Goal: Task Accomplishment & Management: Manage account settings

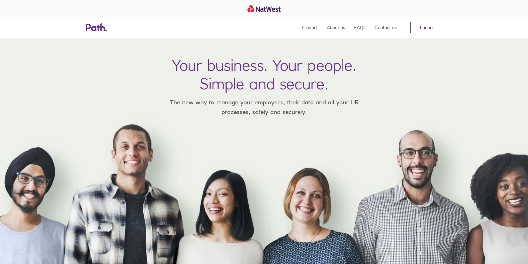
click at [422, 29] on link "Log in" at bounding box center [426, 27] width 32 height 11
click at [429, 29] on link "Log in" at bounding box center [426, 27] width 32 height 11
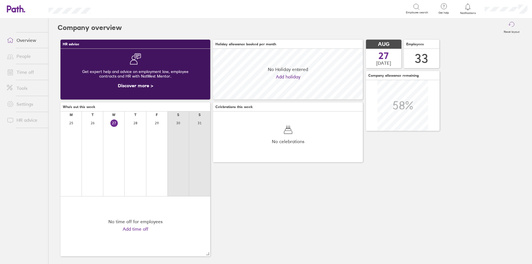
scroll to position [51, 150]
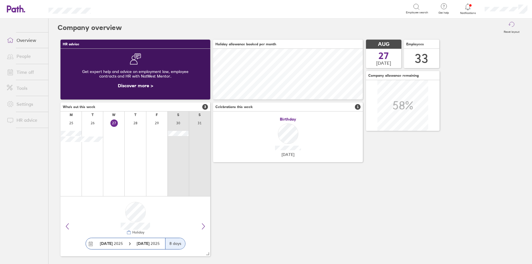
click at [21, 57] on link "People" at bounding box center [25, 56] width 46 height 11
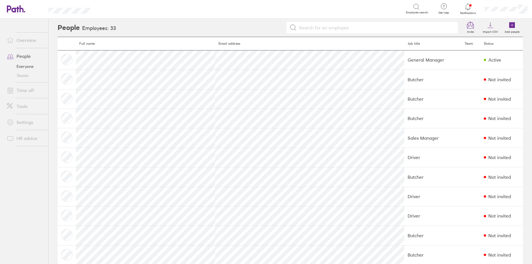
click at [309, 29] on input at bounding box center [376, 27] width 158 height 11
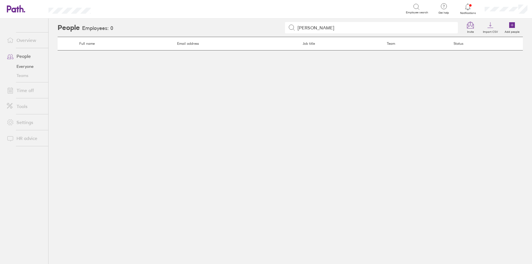
click at [418, 25] on input "[PERSON_NAME]" at bounding box center [374, 27] width 159 height 11
type input "[PERSON_NAME]"
drag, startPoint x: 326, startPoint y: 30, endPoint x: 299, endPoint y: 30, distance: 27.1
click at [299, 30] on input "[PERSON_NAME]" at bounding box center [374, 27] width 159 height 11
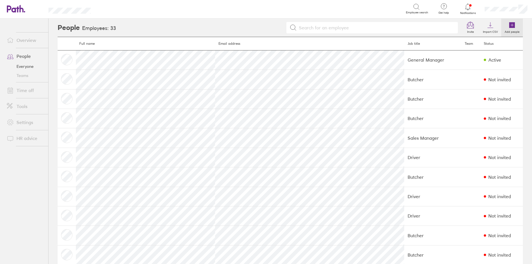
click at [509, 25] on icon at bounding box center [512, 25] width 6 height 6
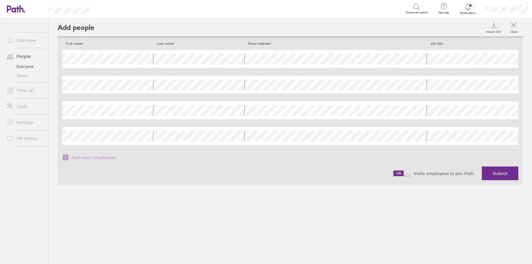
drag, startPoint x: 410, startPoint y: 172, endPoint x: 393, endPoint y: 172, distance: 16.6
click at [393, 172] on div "Invite employees to join Path Submit" at bounding box center [290, 173] width 456 height 23
click at [513, 24] on icon at bounding box center [514, 25] width 7 height 7
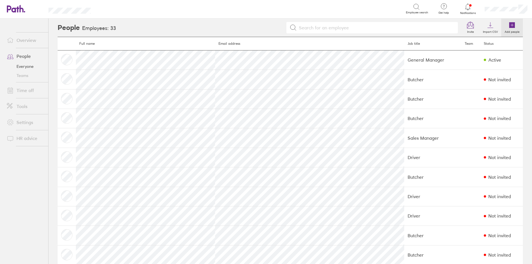
click at [509, 26] on icon at bounding box center [512, 25] width 6 height 6
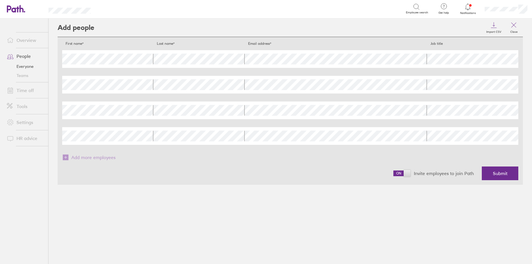
drag, startPoint x: 407, startPoint y: 171, endPoint x: 397, endPoint y: 170, distance: 9.7
click at [397, 171] on span at bounding box center [402, 174] width 17 height 6
click at [394, 175] on input "checkbox" at bounding box center [394, 175] width 0 height 0
click at [497, 174] on span "Submit" at bounding box center [500, 173] width 15 height 5
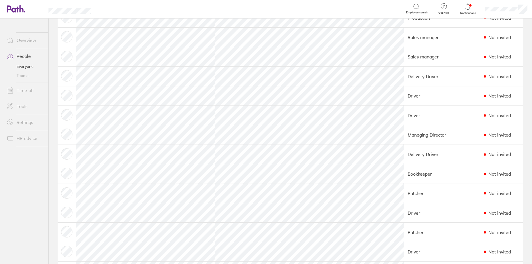
scroll to position [400, 0]
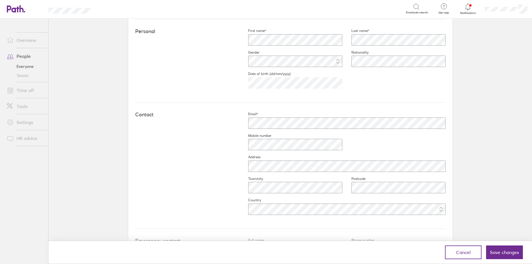
scroll to position [204, 0]
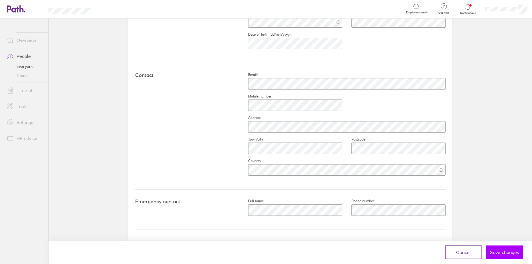
click at [502, 252] on span "Save changes" at bounding box center [504, 252] width 29 height 5
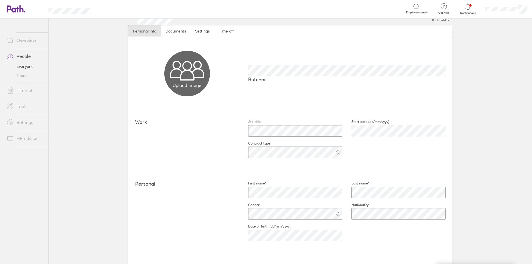
scroll to position [0, 0]
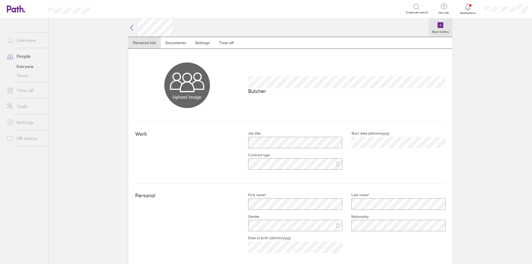
click at [438, 24] on icon at bounding box center [441, 25] width 6 height 6
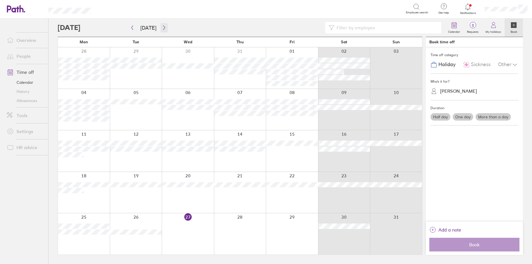
click at [162, 25] on icon "button" at bounding box center [164, 27] width 4 height 5
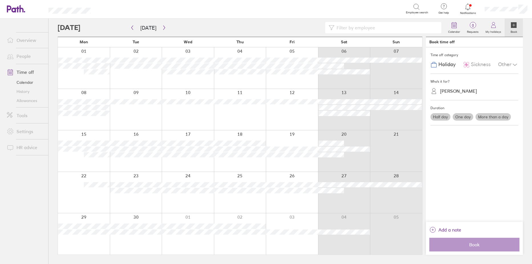
click at [303, 139] on div at bounding box center [292, 150] width 52 height 41
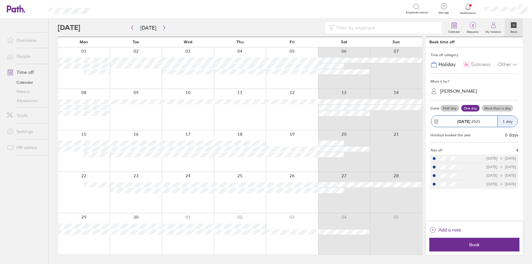
click at [493, 110] on label "More than a day" at bounding box center [497, 108] width 31 height 7
click at [0, 0] on input "More than a day" at bounding box center [0, 0] width 0 height 0
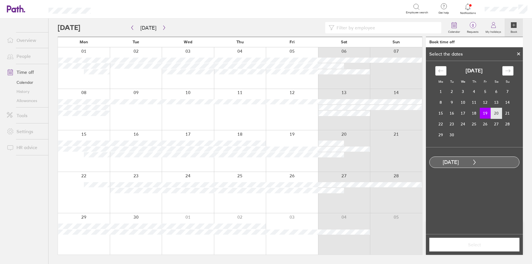
click at [497, 114] on td "20" at bounding box center [496, 113] width 11 height 11
click at [467, 246] on span "Select" at bounding box center [475, 244] width 82 height 5
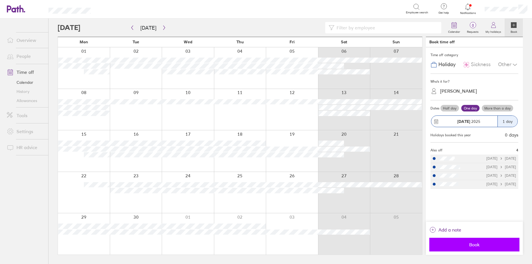
click at [468, 242] on span "Book" at bounding box center [475, 244] width 82 height 5
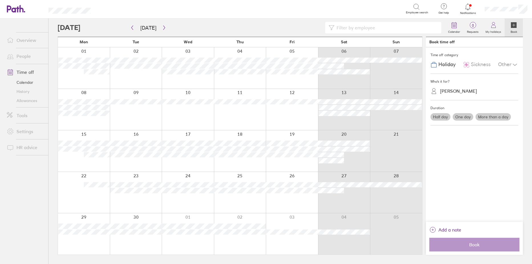
click at [25, 59] on link "People" at bounding box center [25, 56] width 46 height 11
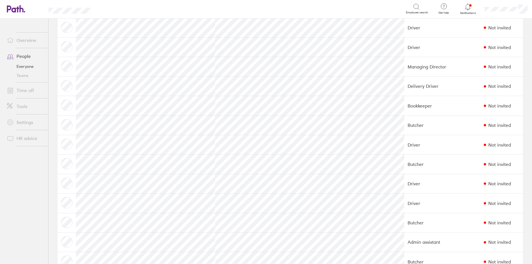
scroll to position [314, 0]
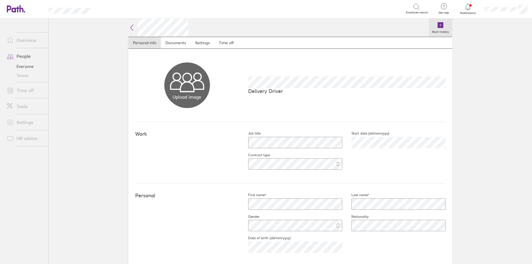
click at [438, 22] on icon at bounding box center [440, 25] width 7 height 7
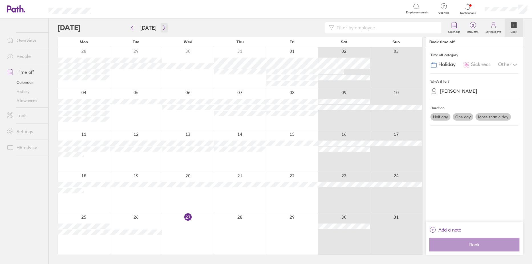
click at [163, 28] on icon "button" at bounding box center [164, 27] width 4 height 5
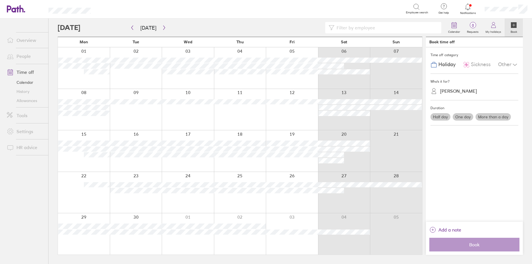
click at [342, 135] on div at bounding box center [344, 150] width 52 height 41
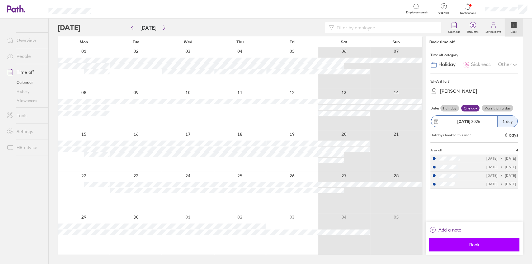
click at [482, 247] on span "Book" at bounding box center [475, 244] width 82 height 5
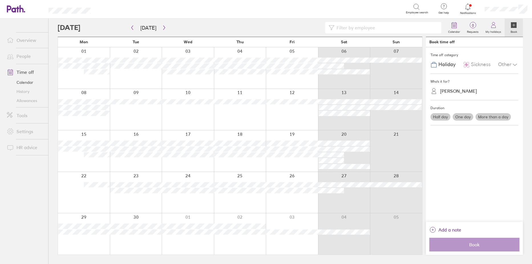
click at [20, 57] on link "People" at bounding box center [25, 56] width 46 height 11
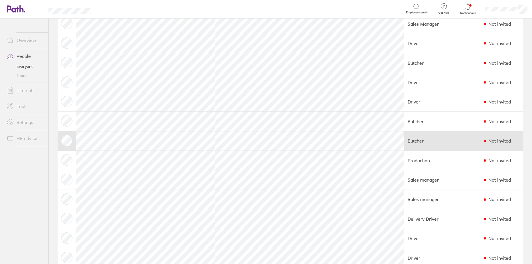
scroll to position [257, 0]
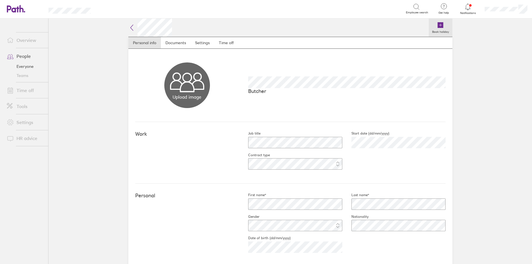
click at [439, 22] on icon at bounding box center [440, 25] width 7 height 7
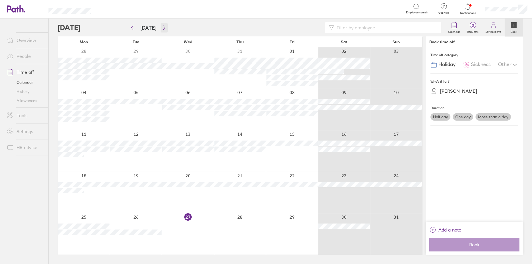
click at [162, 28] on icon "button" at bounding box center [164, 27] width 4 height 5
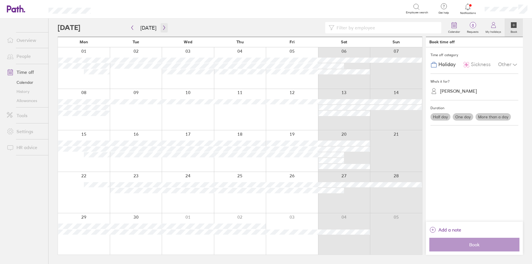
click at [162, 28] on icon "button" at bounding box center [164, 27] width 4 height 5
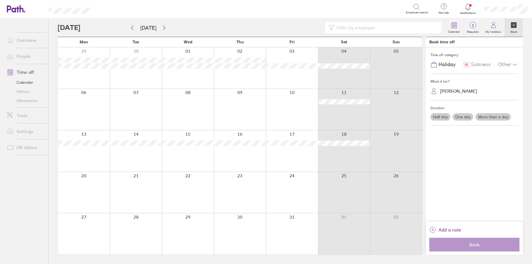
click at [143, 155] on div at bounding box center [136, 150] width 52 height 41
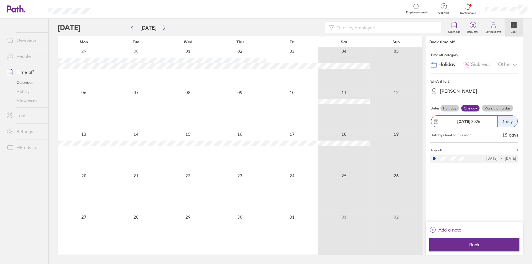
click at [495, 108] on label "More than a day" at bounding box center [497, 108] width 31 height 7
click at [0, 0] on input "More than a day" at bounding box center [0, 0] width 0 height 0
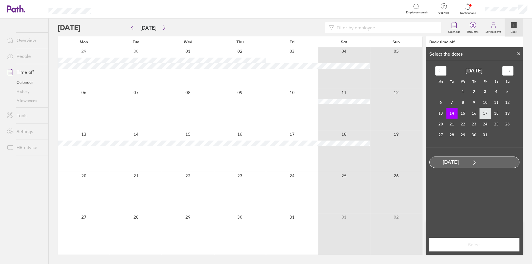
click at [485, 112] on td "17" at bounding box center [485, 113] width 11 height 11
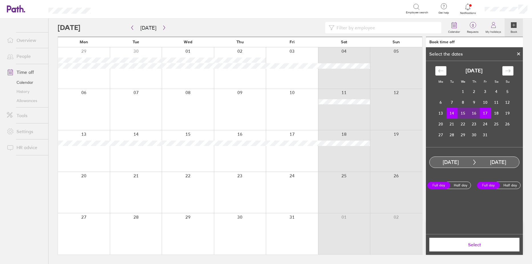
click at [483, 246] on span "Select" at bounding box center [475, 244] width 82 height 5
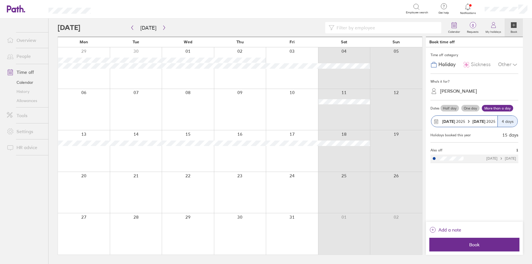
click at [483, 246] on span "Book" at bounding box center [475, 244] width 82 height 5
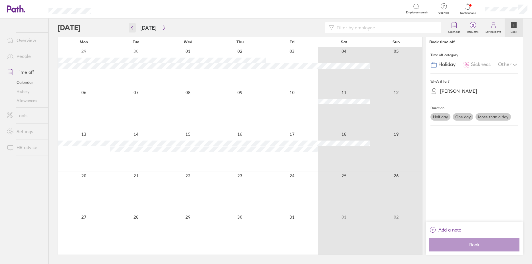
click at [134, 27] on icon "button" at bounding box center [132, 27] width 4 height 5
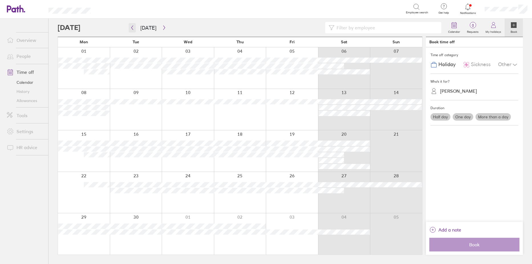
click at [131, 27] on icon "button" at bounding box center [132, 27] width 4 height 5
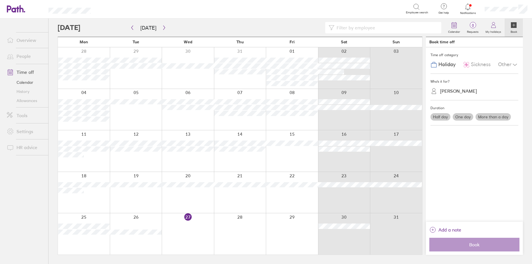
click at [16, 55] on span at bounding box center [9, 56] width 14 height 7
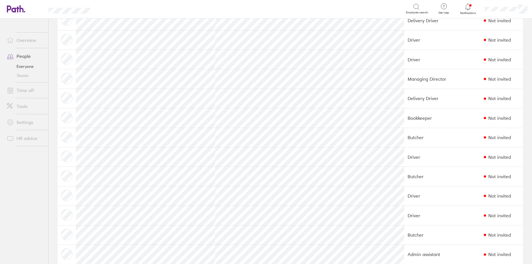
scroll to position [314, 0]
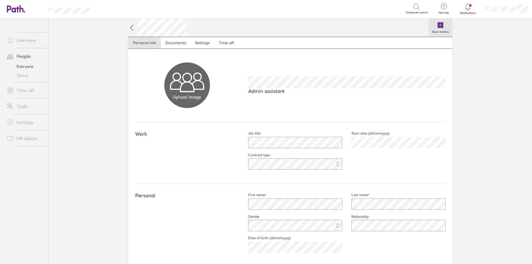
click at [440, 25] on icon at bounding box center [441, 25] width 6 height 6
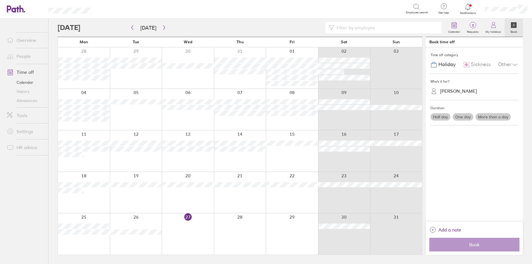
click at [304, 198] on div at bounding box center [292, 192] width 52 height 41
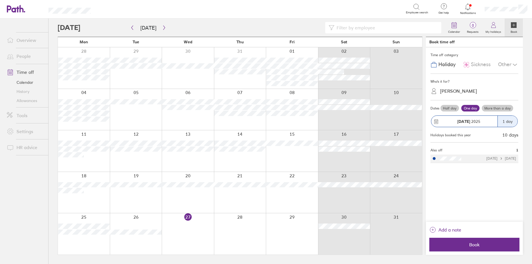
click at [452, 252] on div "Add a note Book" at bounding box center [474, 238] width 97 height 33
click at [453, 249] on button "Book" at bounding box center [475, 245] width 90 height 14
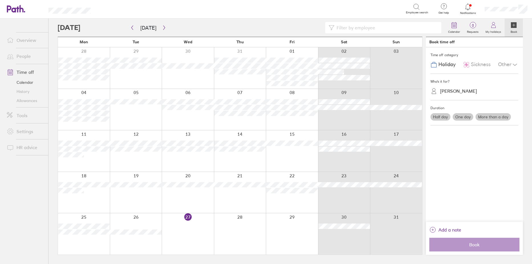
click at [25, 55] on link "People" at bounding box center [25, 56] width 46 height 11
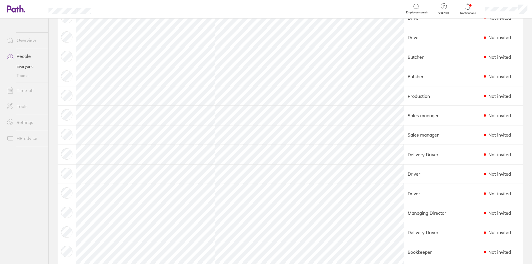
scroll to position [228, 0]
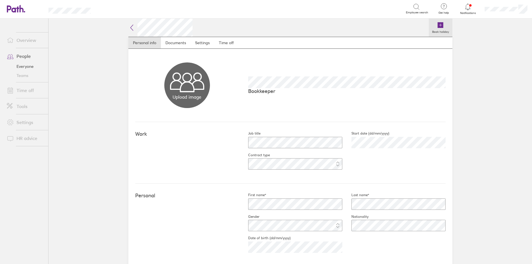
click at [440, 22] on icon at bounding box center [440, 25] width 7 height 7
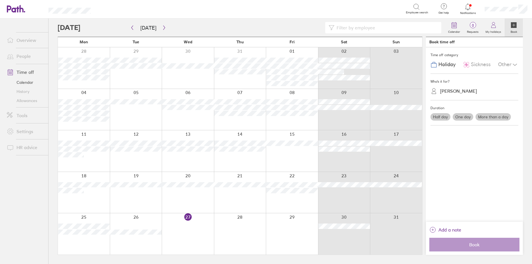
click at [174, 159] on div at bounding box center [188, 150] width 52 height 41
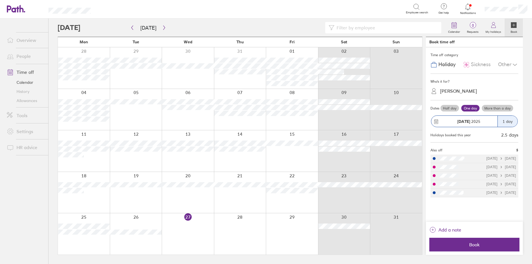
click at [449, 111] on label "Half day" at bounding box center [450, 108] width 19 height 7
click at [0, 0] on input "Half day" at bounding box center [0, 0] width 0 height 0
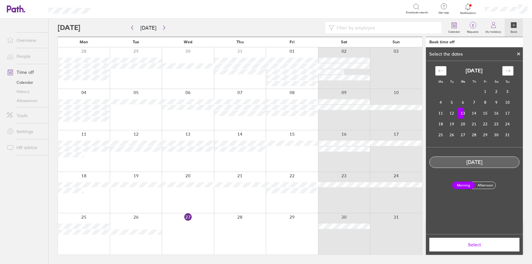
click at [483, 185] on label "Afternoon" at bounding box center [485, 185] width 23 height 7
click at [0, 0] on input "Afternoon" at bounding box center [0, 0] width 0 height 0
click at [473, 248] on button "Select" at bounding box center [475, 245] width 90 height 14
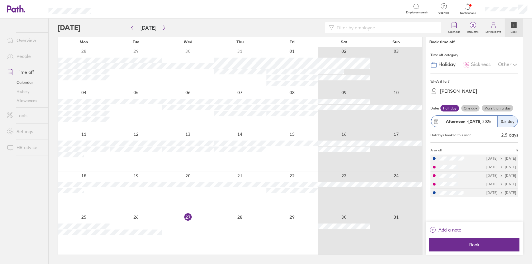
click at [473, 248] on button "Book" at bounding box center [475, 245] width 90 height 14
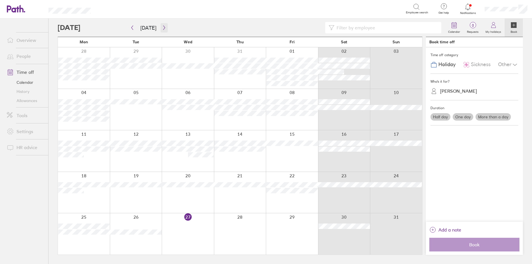
click at [163, 28] on icon "button" at bounding box center [164, 27] width 4 height 5
